Goal: Information Seeking & Learning: Learn about a topic

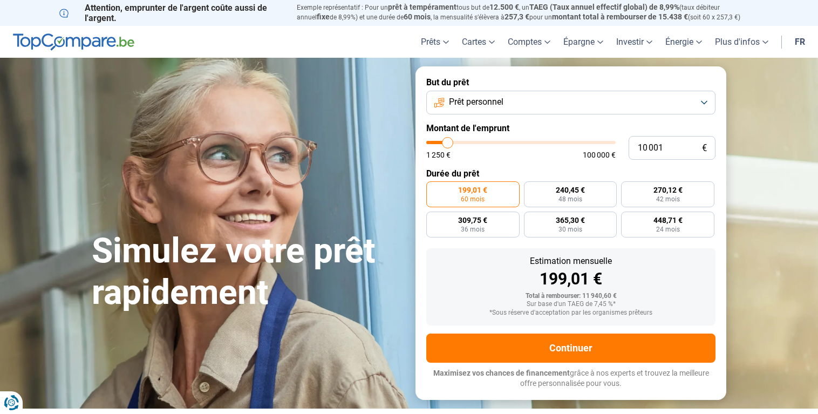
type input "10 250"
type input "10250"
type input "10 750"
type input "10750"
type input "11 500"
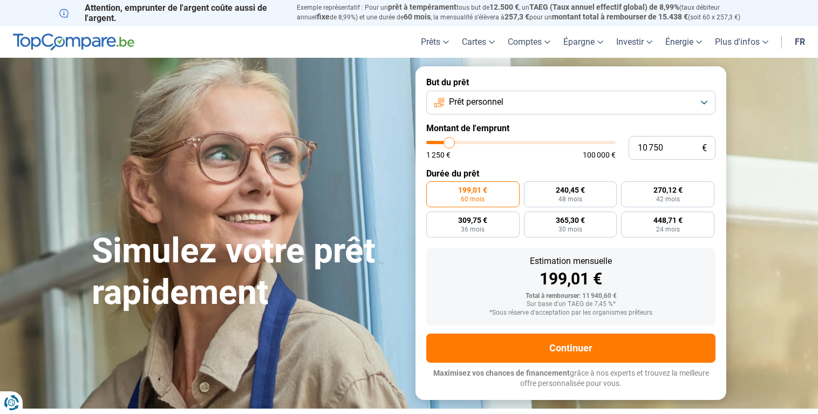
type input "11500"
type input "12 750"
type input "12750"
type input "13 750"
type input "13750"
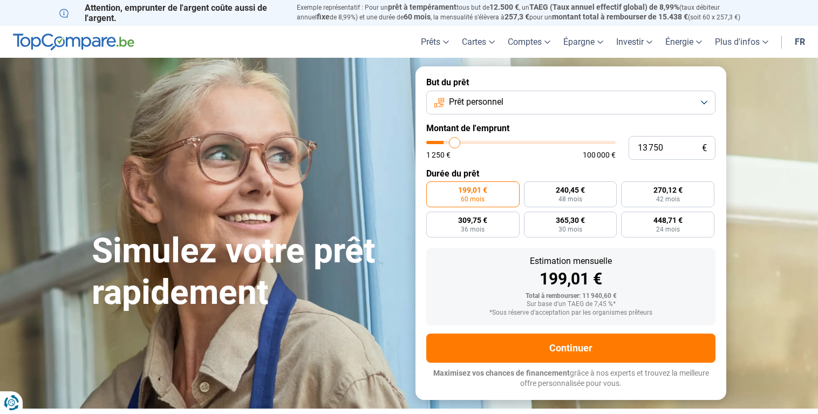
type input "14 500"
type input "14500"
type input "15 250"
type input "15250"
type input "15 750"
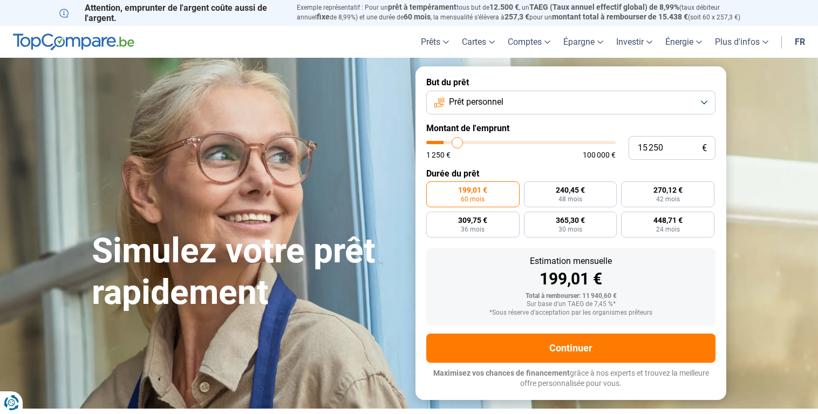
type input "15750"
type input "16 000"
type input "16000"
type input "17 000"
type input "17000"
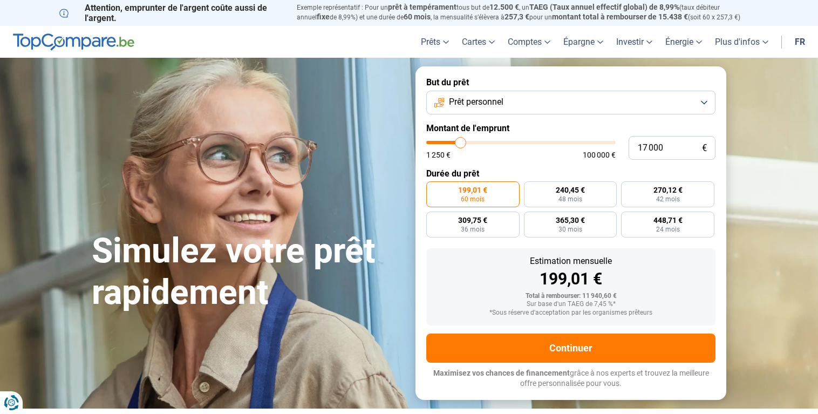
type input "18 750"
type input "18750"
type input "19 500"
type input "19500"
type input "20 000"
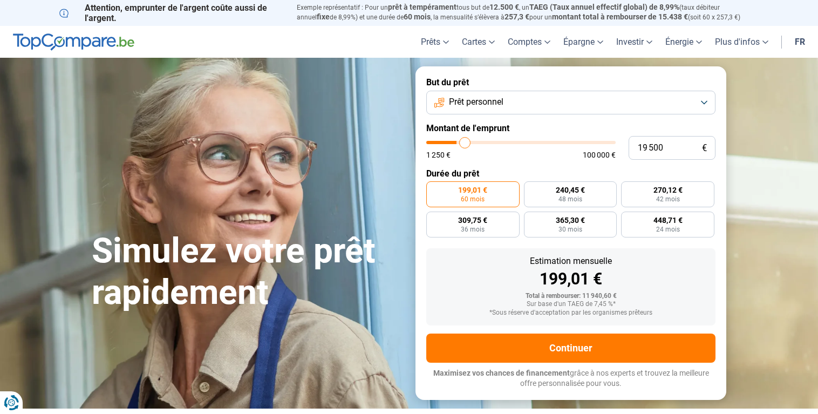
type input "20000"
type input "20 250"
type input "20250"
type input "20 500"
type input "20500"
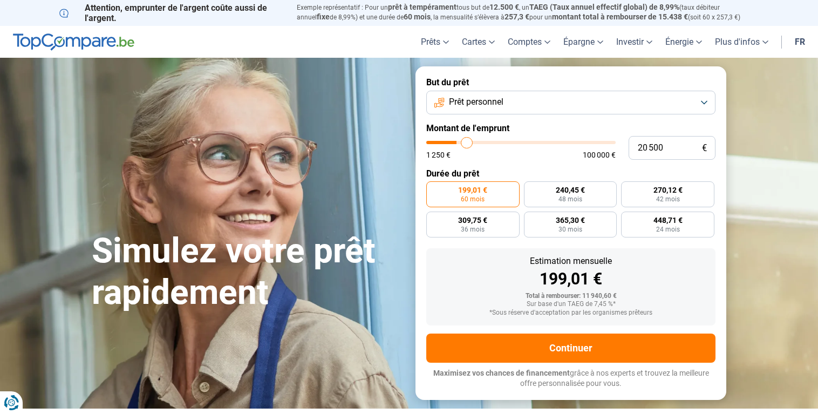
type input "20 750"
type input "20750"
type input "21 000"
type input "21000"
type input "21 500"
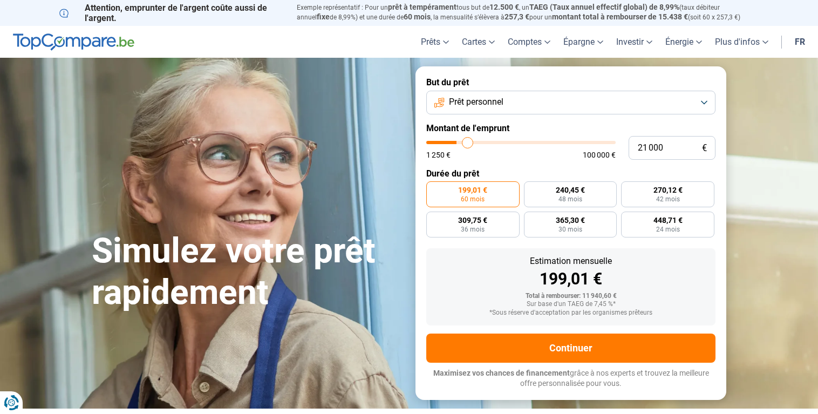
type input "21500"
type input "22 250"
type input "22250"
type input "23 000"
type input "23000"
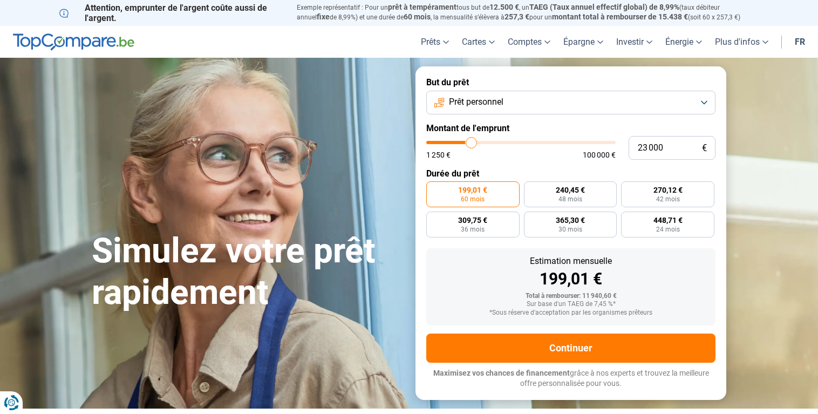
type input "23 250"
type input "23250"
type input "24 000"
type input "24000"
type input "24 750"
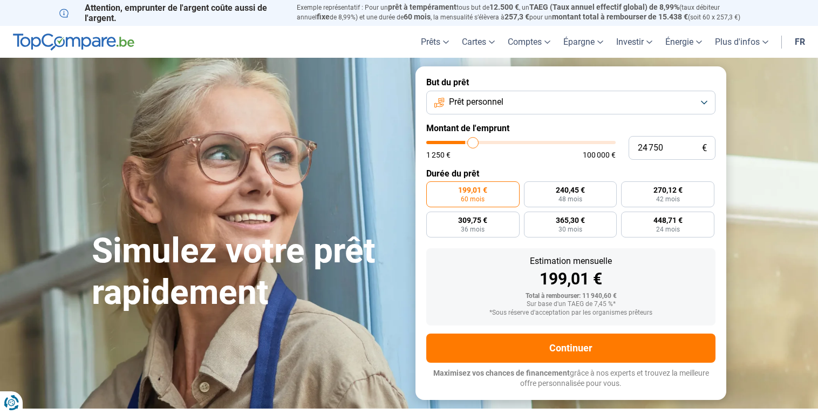
type input "24750"
type input "25 000"
type input "25000"
type input "25 250"
type input "25250"
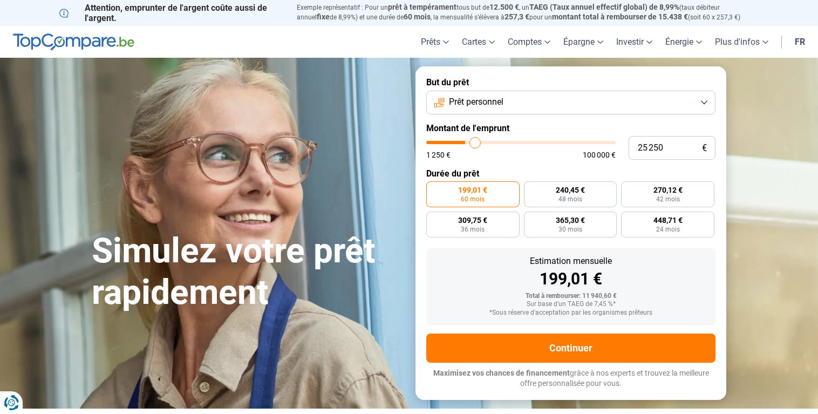
type input "26 000"
type input "26000"
type input "26 250"
type input "26250"
type input "26 500"
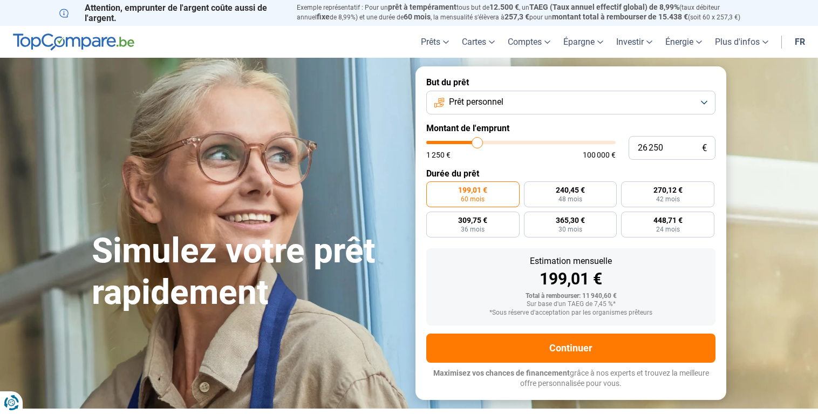
type input "26500"
type input "26 750"
type input "26750"
type input "27 000"
drag, startPoint x: 448, startPoint y: 142, endPoint x: 478, endPoint y: 143, distance: 30.2
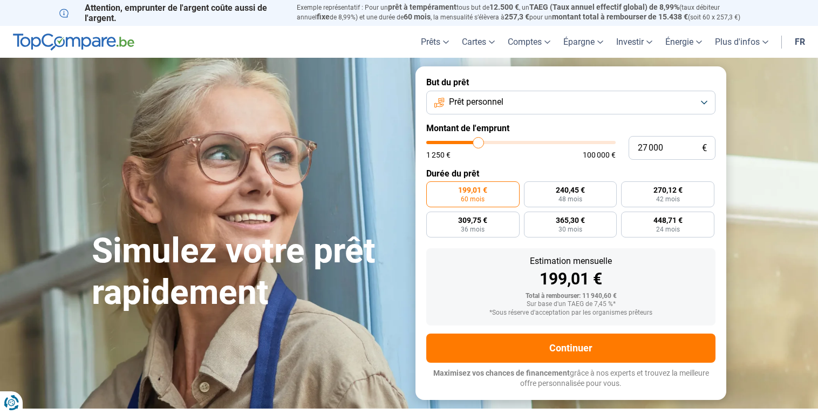
type input "27000"
click at [478, 143] on input "range" at bounding box center [520, 142] width 189 height 3
radio input "false"
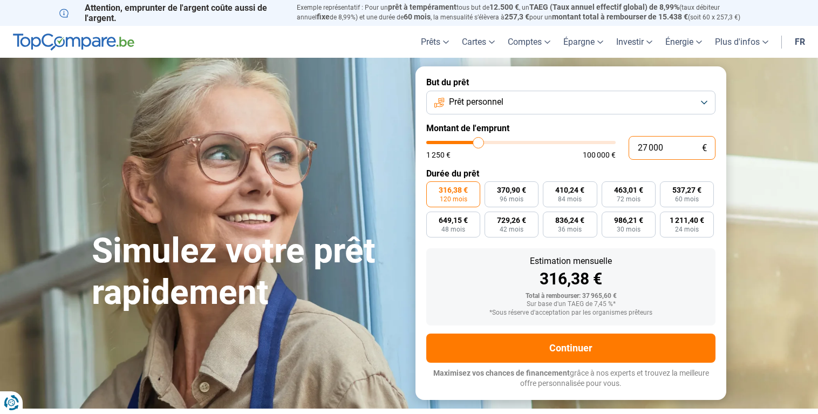
click at [665, 147] on input "27 000" at bounding box center [671, 148] width 87 height 24
type input "2 700"
type input "2750"
type input "270"
type input "1250"
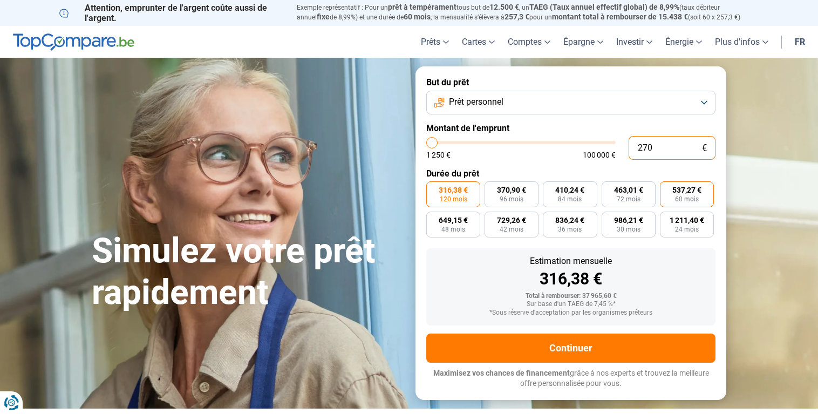
type input "27"
type input "1250"
type input "2"
type input "1250"
type input "0"
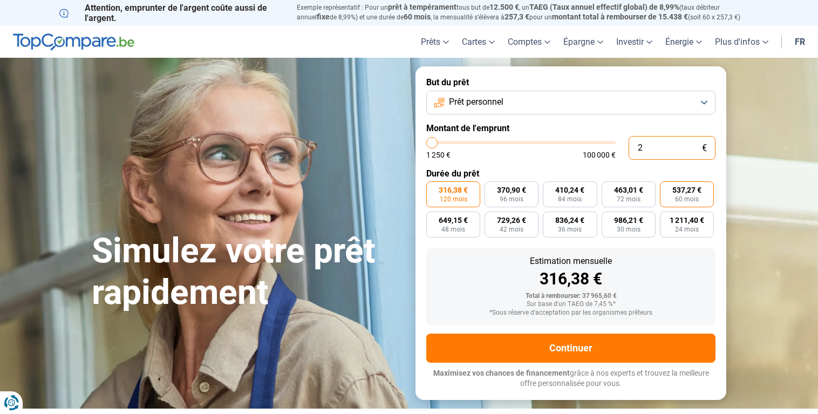
type input "1250"
type input "1 250"
type input "1250"
radio input "true"
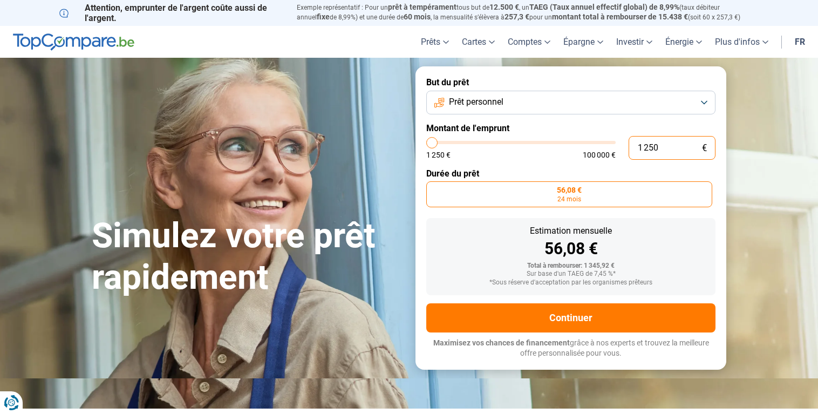
type input "12 503"
type input "12500"
type input "125 035"
type input "100000"
type input "100 000"
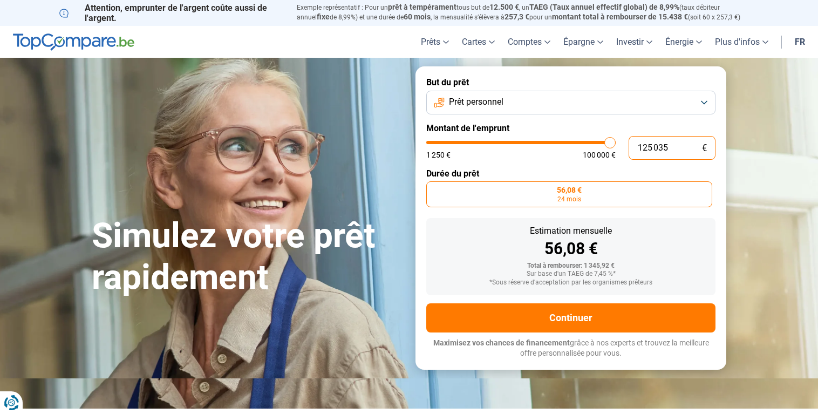
type input "100000"
radio input "false"
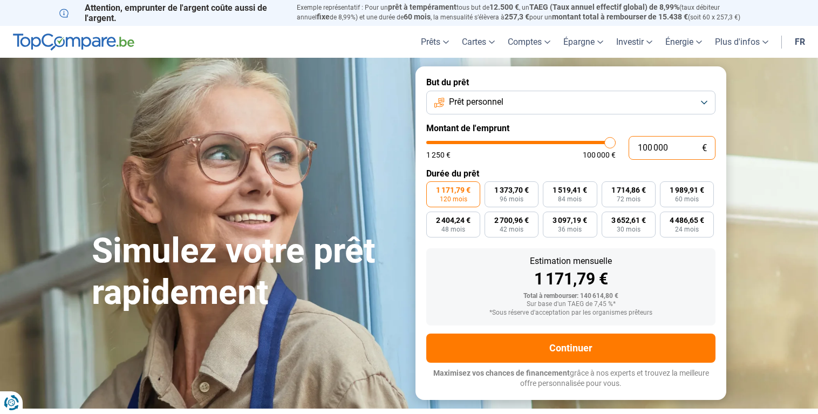
type input "10 000"
type input "10000"
radio input "true"
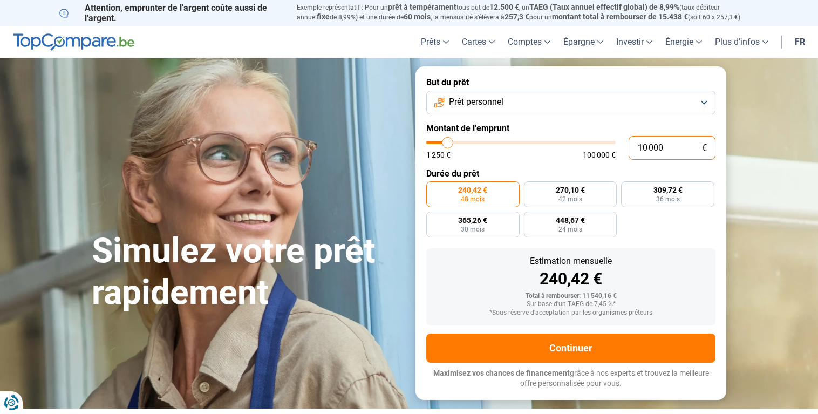
type input "1 000"
type input "1250"
type input "1 250"
type input "1250"
radio input "true"
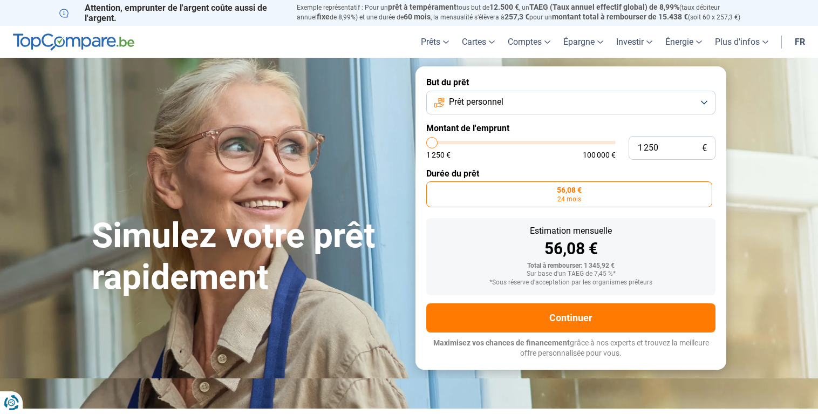
click at [452, 139] on div "1 250 € 1 250 € 100 000 €" at bounding box center [570, 148] width 289 height 24
click at [430, 141] on input "range" at bounding box center [520, 142] width 189 height 3
type input "1 750"
type input "1750"
type input "2 500"
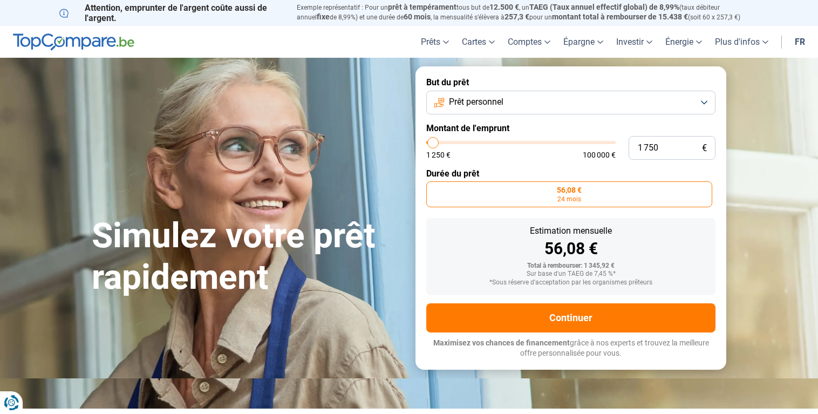
type input "2500"
type input "3 250"
type input "3250"
type input "4 000"
type input "4000"
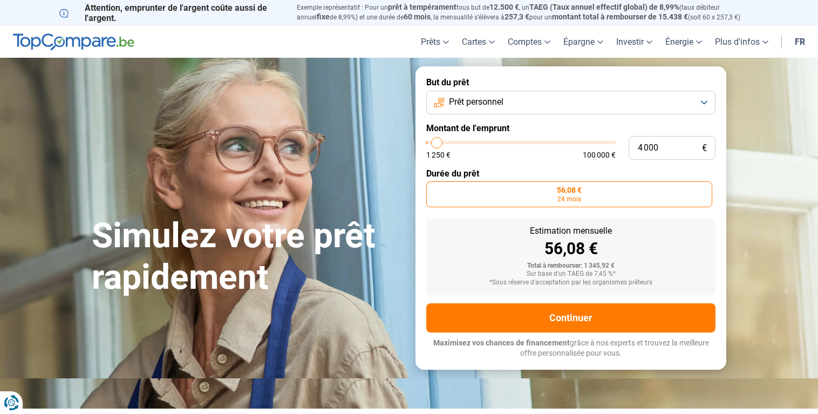
type input "5 250"
type input "5250"
type input "5 750"
type input "5750"
type input "6 250"
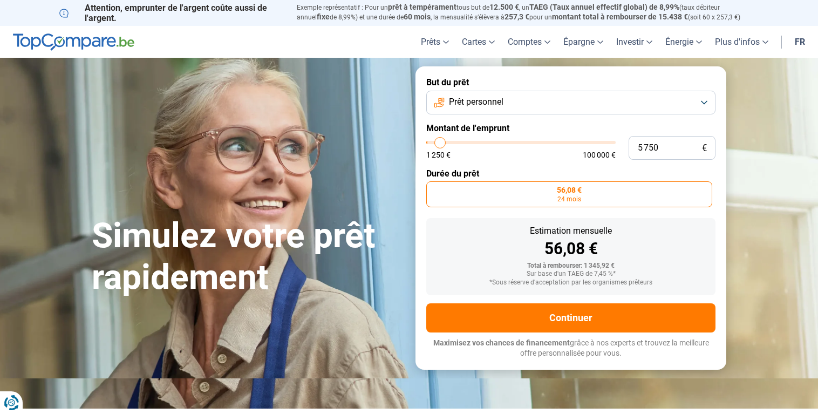
type input "6250"
type input "6 500"
type input "6500"
type input "7 750"
type input "7750"
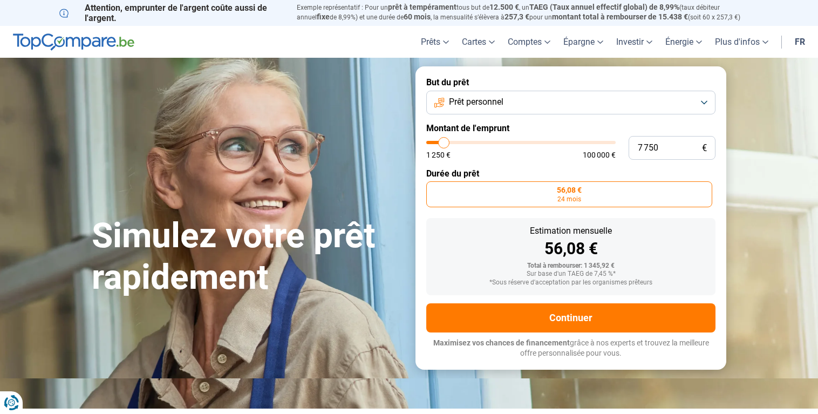
type input "8 000"
type input "8000"
type input "8 250"
type input "8250"
type input "9 500"
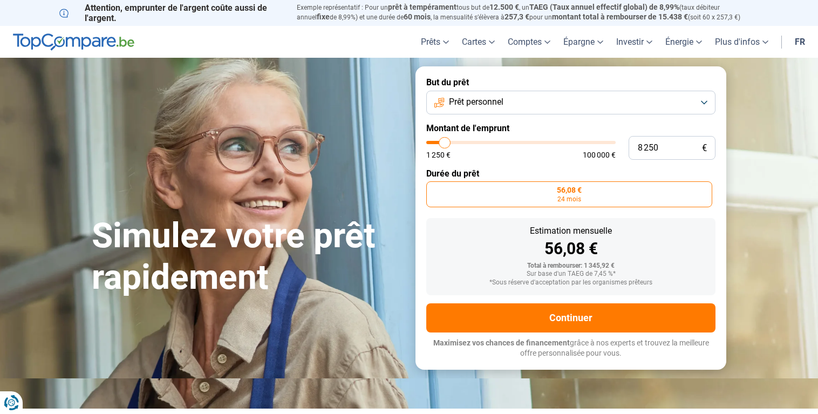
type input "9500"
type input "10 750"
type input "10750"
type input "11 000"
type input "11000"
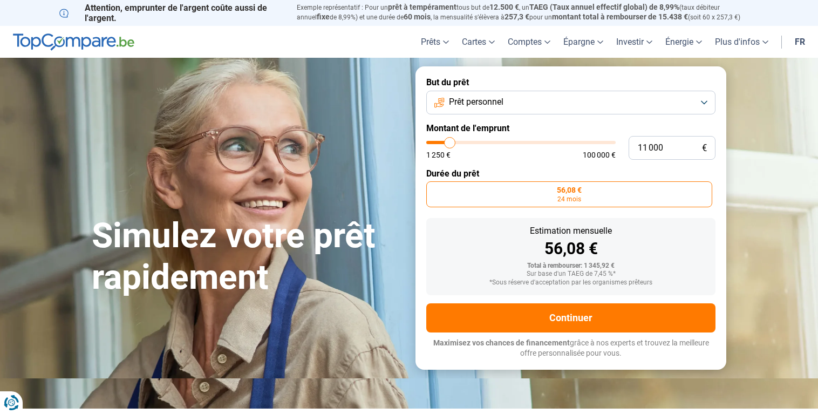
type input "10 750"
type input "10750"
type input "10 250"
type input "10250"
type input "10 000"
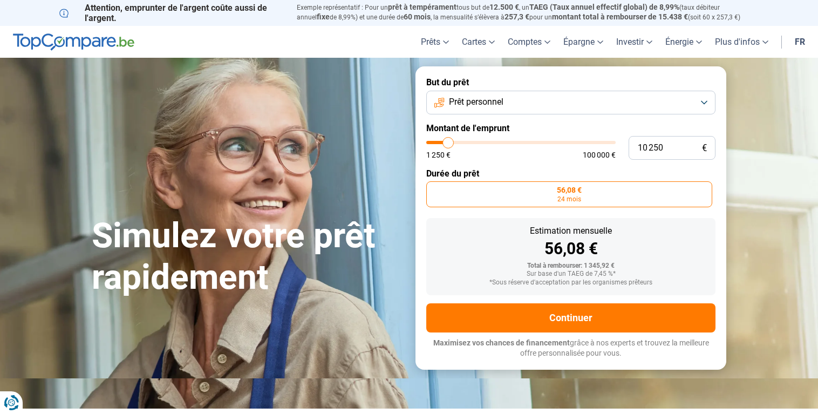
type input "10000"
type input "9 750"
type input "9750"
type input "9 500"
type input "9500"
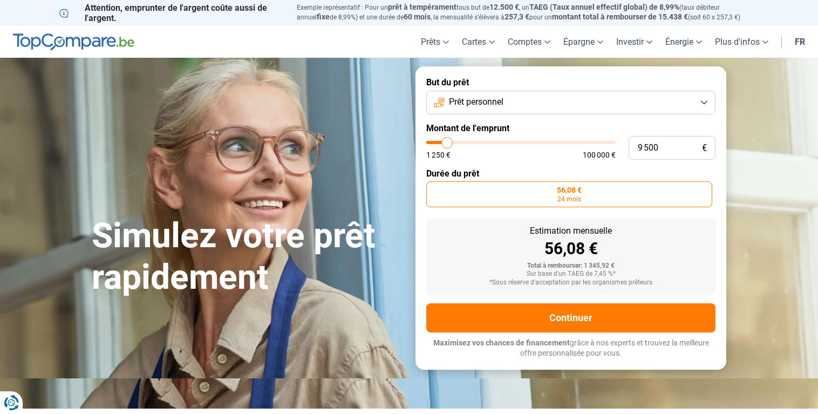
type input "9 250"
type input "9250"
type input "8 750"
type input "8750"
type input "8 500"
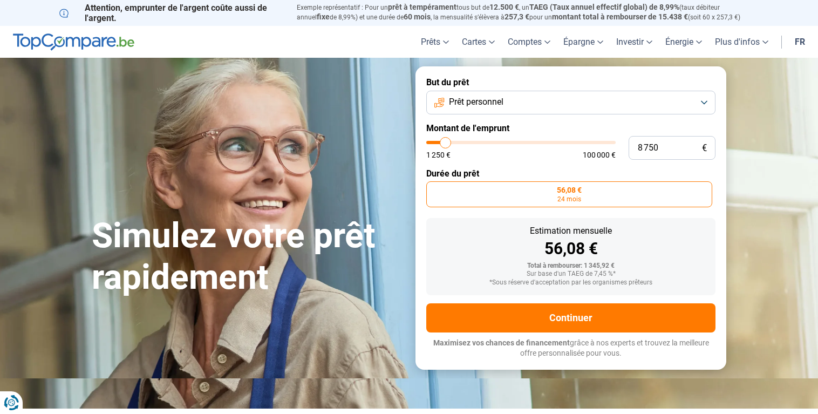
type input "8500"
type input "8 250"
type input "8250"
type input "8 000"
type input "8000"
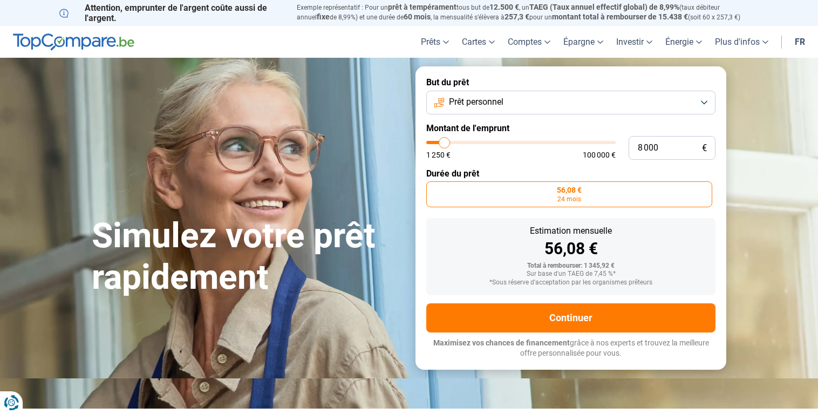
type input "7 750"
type input "7750"
type input "7 000"
type input "7000"
type input "6 750"
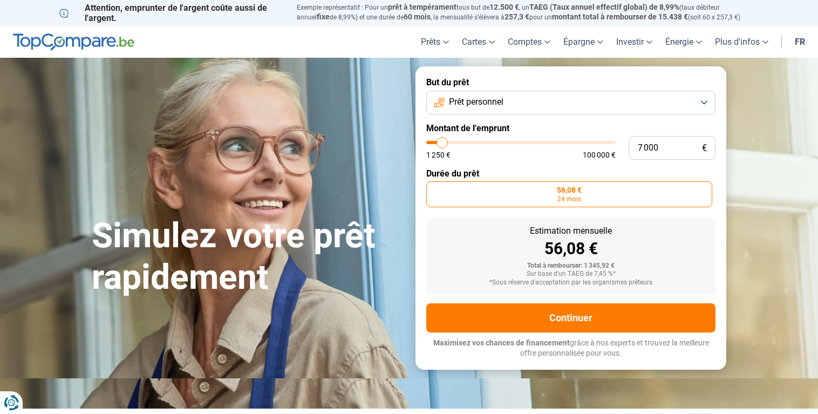
type input "6750"
type input "6 500"
type input "6500"
type input "5 750"
type input "5750"
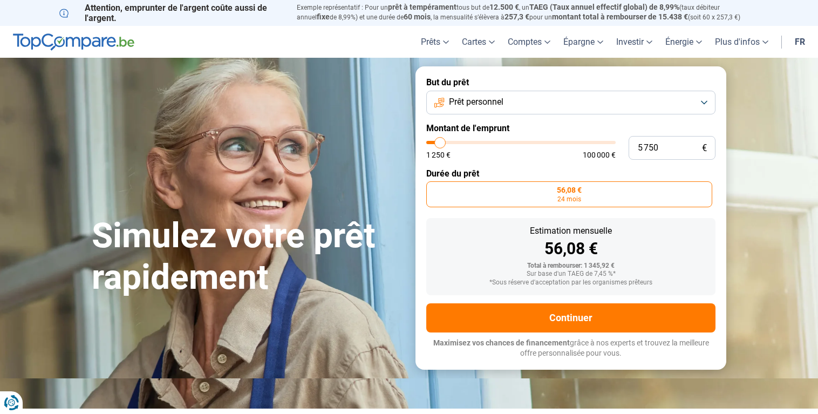
type input "5 500"
type input "5500"
type input "4 250"
type input "4250"
type input "4 000"
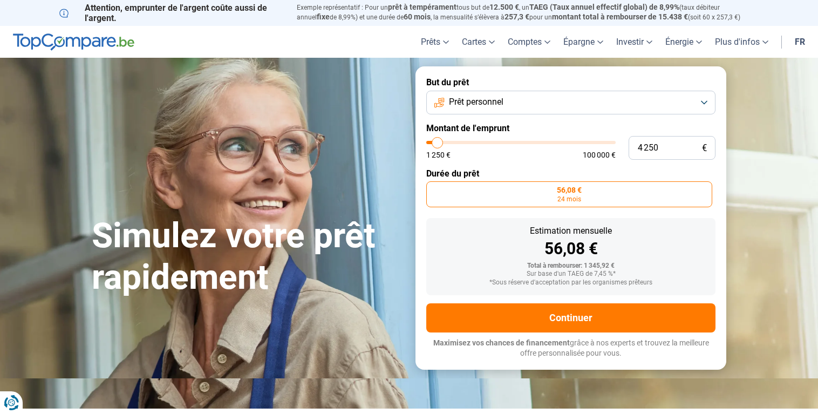
type input "4000"
type input "3 750"
type input "3750"
type input "3 500"
type input "3500"
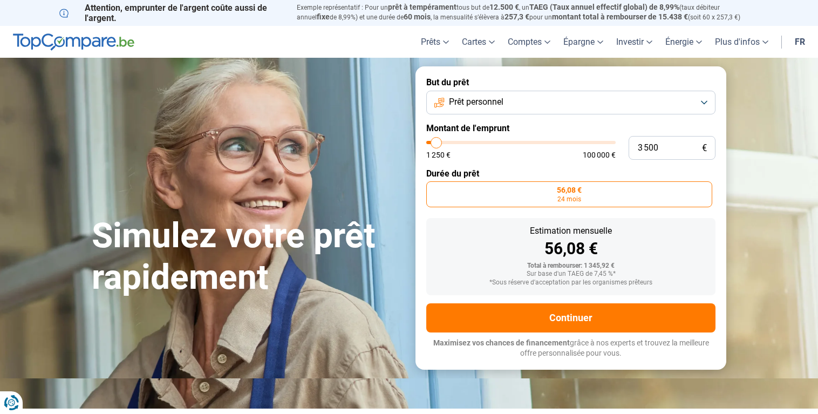
type input "3 250"
type input "3250"
type input "3 750"
type input "3750"
type input "4 000"
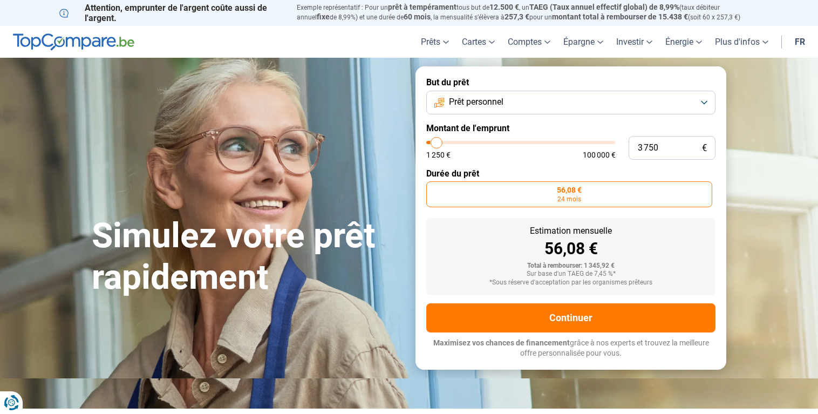
type input "4000"
type input "4 250"
type input "4250"
type input "4 500"
type input "4500"
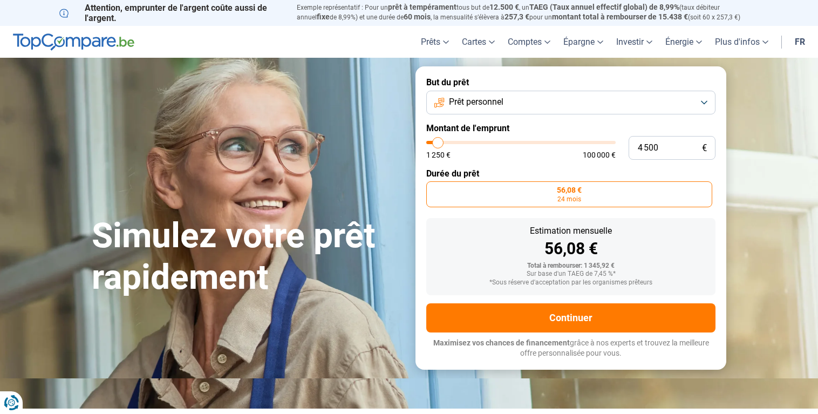
type input "3 750"
type input "3750"
type input "3 250"
type input "3250"
type input "3 000"
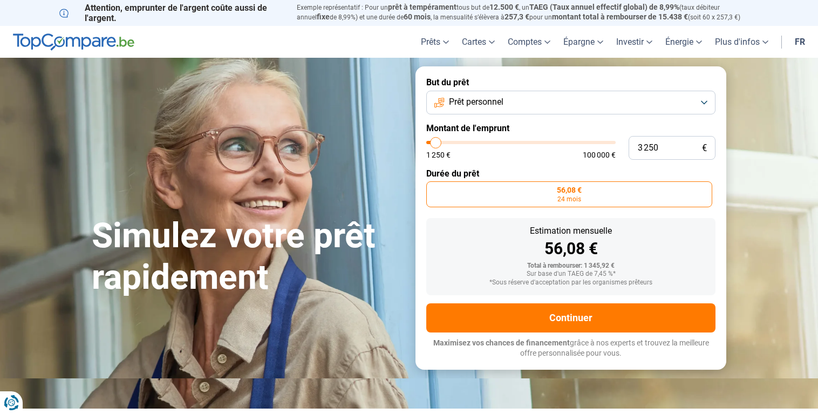
type input "3000"
type input "2 750"
type input "2750"
type input "3 000"
type input "3000"
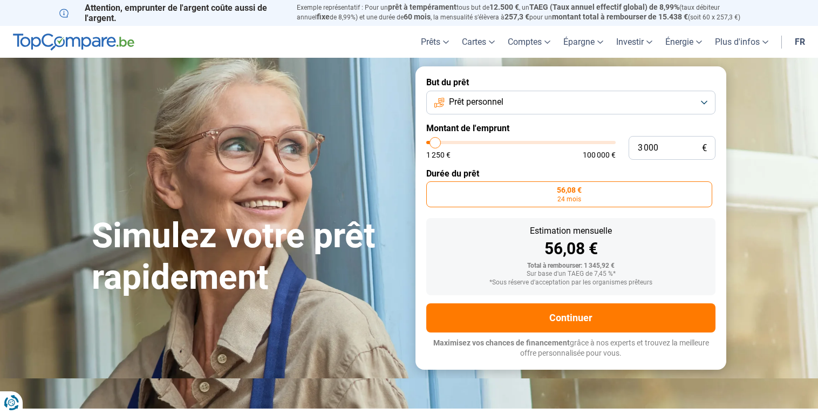
type input "3 250"
type input "3250"
type input "3 750"
type input "3750"
type input "4 000"
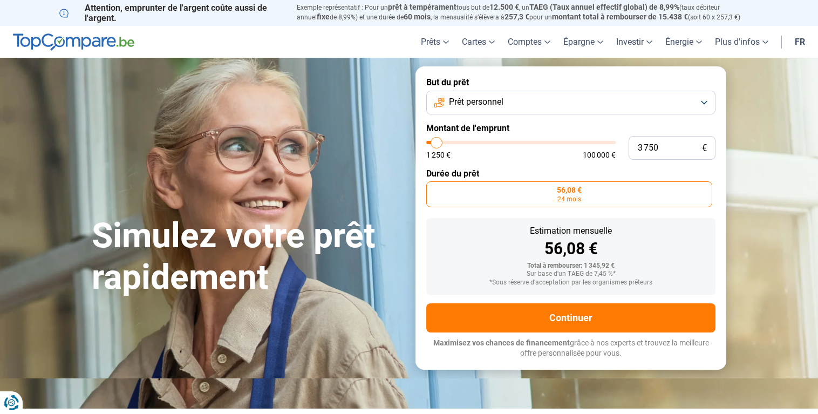
type input "4000"
type input "4 250"
type input "4250"
type input "4 500"
type input "4500"
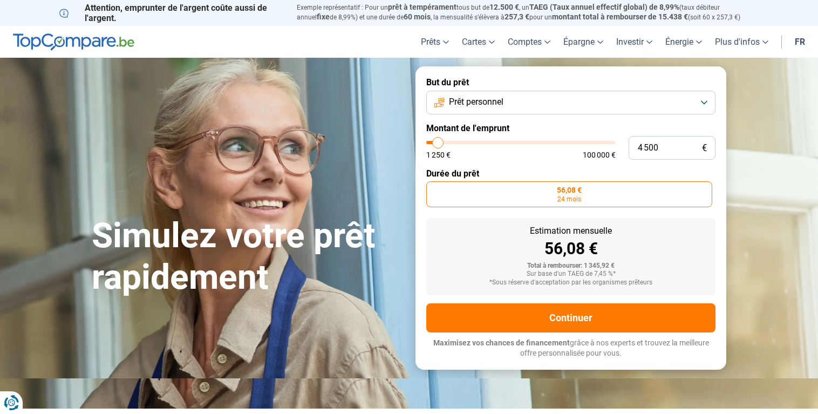
type input "4 250"
type input "4250"
type input "4 000"
type input "4000"
type input "3 750"
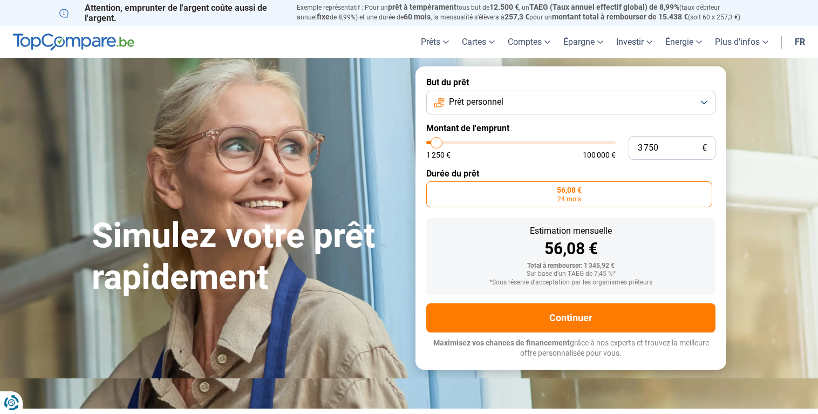
drag, startPoint x: 432, startPoint y: 141, endPoint x: 436, endPoint y: 149, distance: 8.2
type input "3750"
click at [436, 144] on input "range" at bounding box center [520, 142] width 189 height 3
radio input "false"
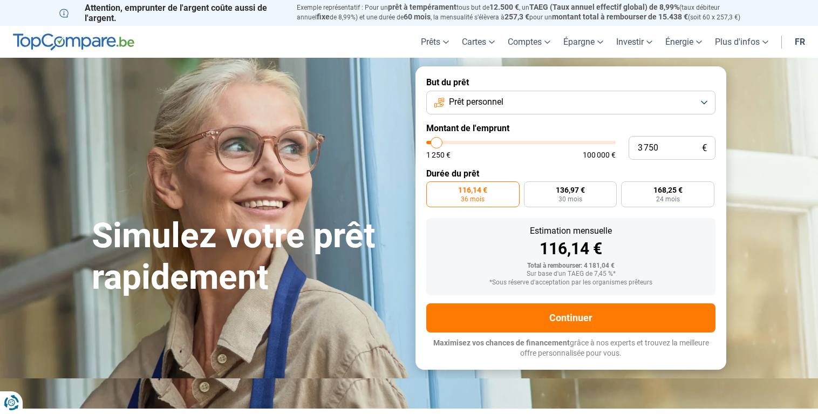
type input "3500"
type input "3 500"
click at [436, 142] on input "range" at bounding box center [520, 142] width 189 height 3
radio input "true"
type input "3250"
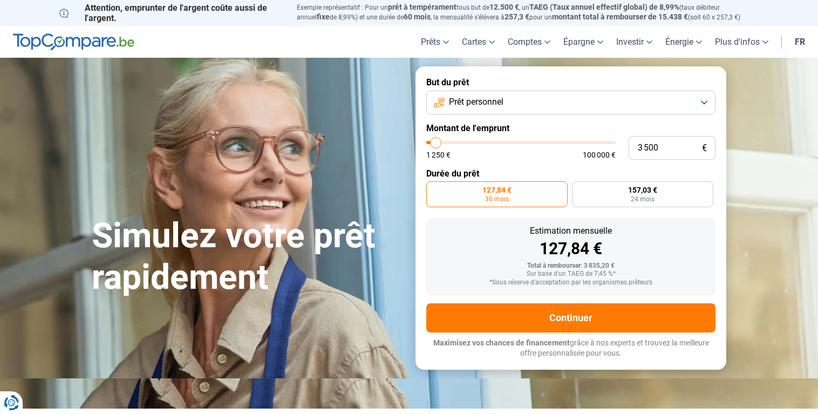
type input "3 250"
type input "3000"
click at [437, 141] on input "range" at bounding box center [520, 142] width 189 height 3
click at [454, 232] on div "Estimation mensuelle" at bounding box center [571, 230] width 272 height 9
